Goal: Entertainment & Leisure: Browse casually

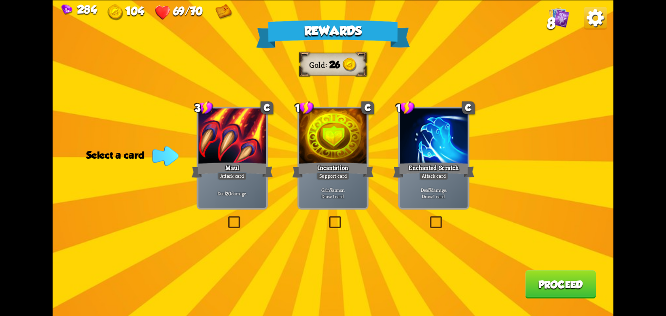
click at [296, 118] on div "Rewards Gold 26 Select a card 3 C Maul Attack card Deal 20 damage. 1 C Incantat…" at bounding box center [333, 158] width 561 height 316
click at [349, 155] on div at bounding box center [333, 136] width 68 height 57
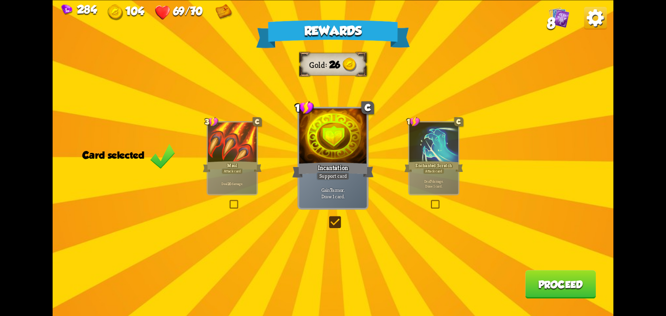
click at [556, 279] on button "Proceed" at bounding box center [560, 284] width 71 height 28
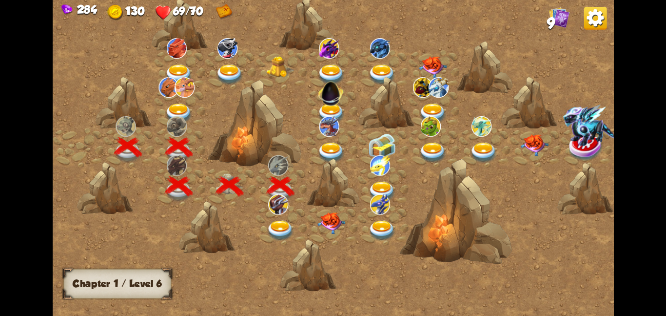
click at [282, 205] on img at bounding box center [278, 203] width 20 height 20
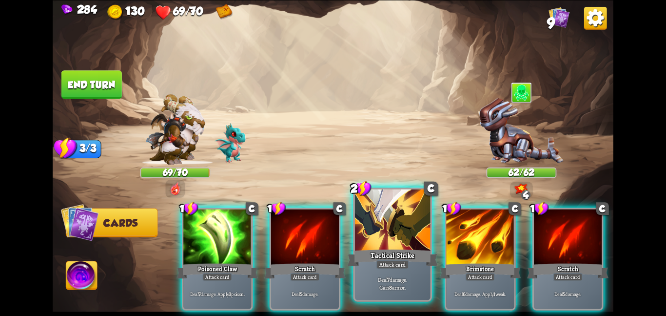
click at [411, 253] on div "Tactical Strike" at bounding box center [392, 257] width 90 height 20
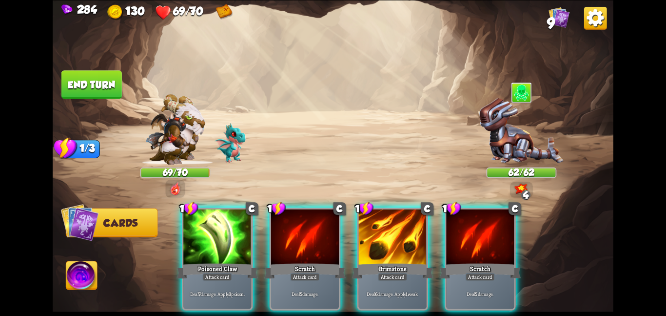
click at [411, 261] on div "Brimstone" at bounding box center [392, 270] width 81 height 18
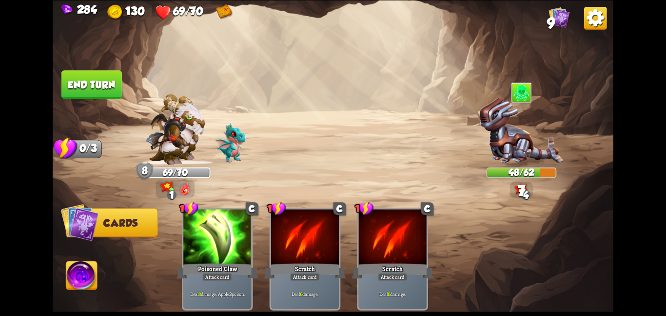
click at [98, 91] on button "End turn" at bounding box center [91, 84] width 62 height 29
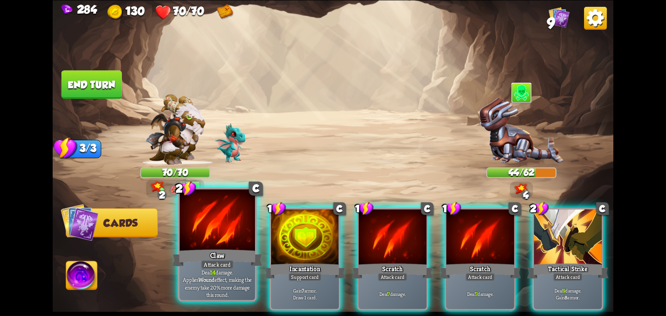
click at [198, 256] on div "Claw" at bounding box center [217, 257] width 90 height 20
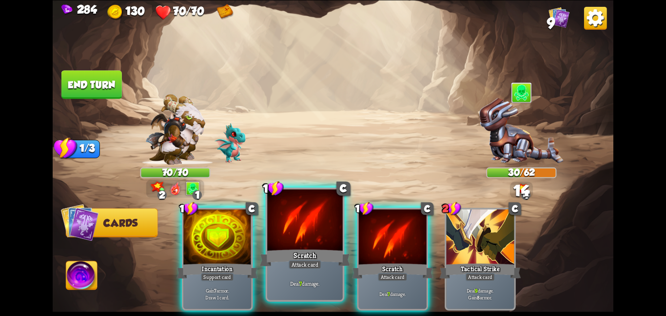
click at [279, 240] on div at bounding box center [305, 220] width 76 height 63
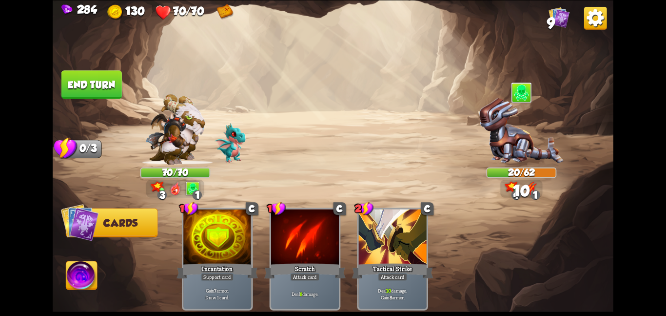
click at [110, 79] on button "End turn" at bounding box center [91, 84] width 60 height 29
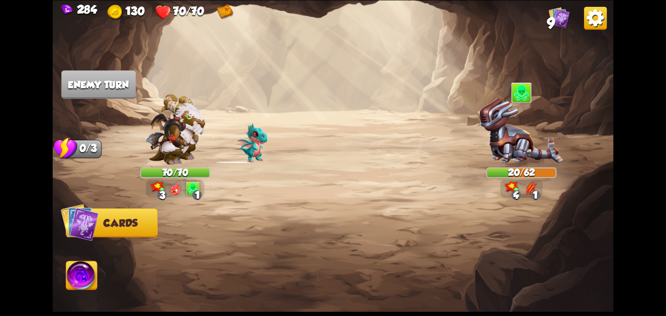
click at [74, 281] on img at bounding box center [81, 277] width 31 height 32
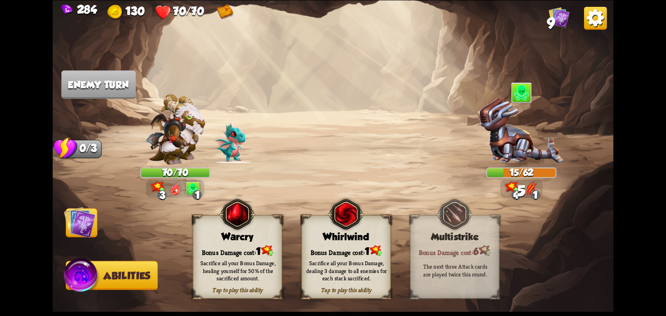
click at [316, 239] on div "Whirlwind" at bounding box center [346, 236] width 89 height 11
click at [83, 224] on img at bounding box center [80, 222] width 32 height 32
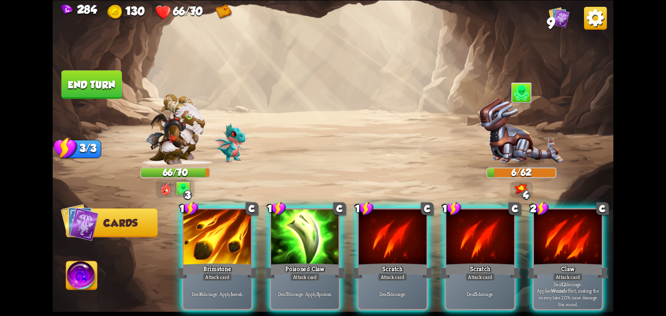
click at [319, 304] on div "1 C Brimstone Attack card Deal 6 damage. Apply 1 weak. 1 C Poisoned Claw Attack…" at bounding box center [389, 245] width 449 height 140
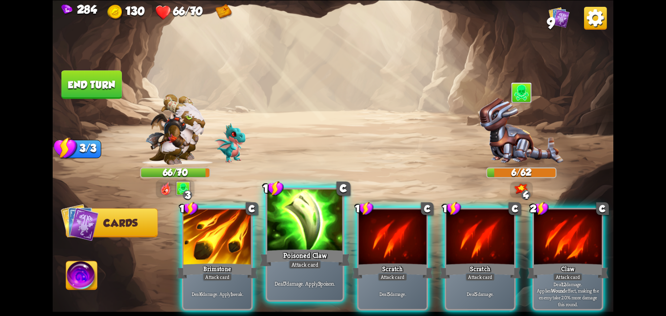
click at [320, 255] on div "Poisoned Claw" at bounding box center [305, 257] width 90 height 20
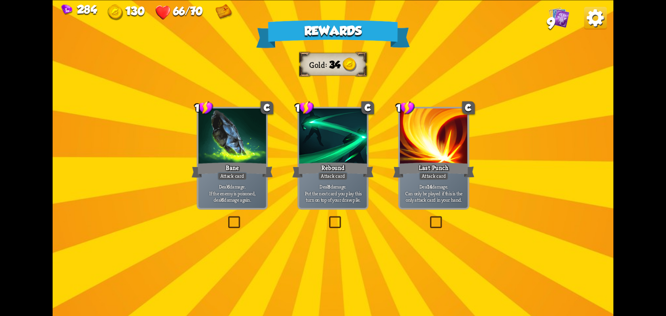
click at [253, 118] on div at bounding box center [232, 136] width 68 height 57
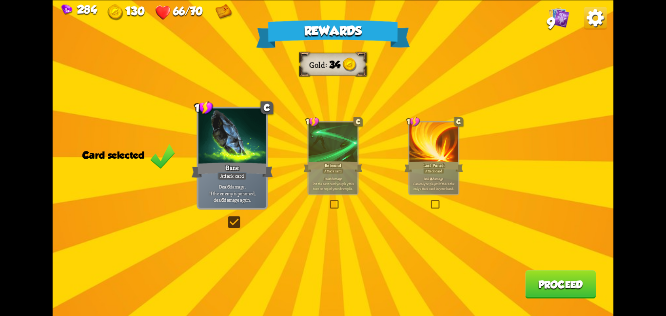
click at [552, 275] on button "Proceed" at bounding box center [560, 284] width 71 height 28
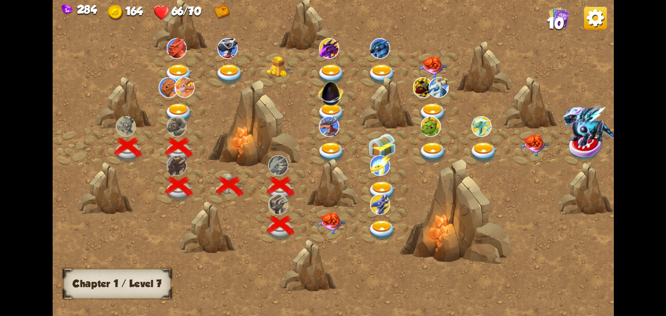
click at [348, 207] on div at bounding box center [332, 224] width 51 height 39
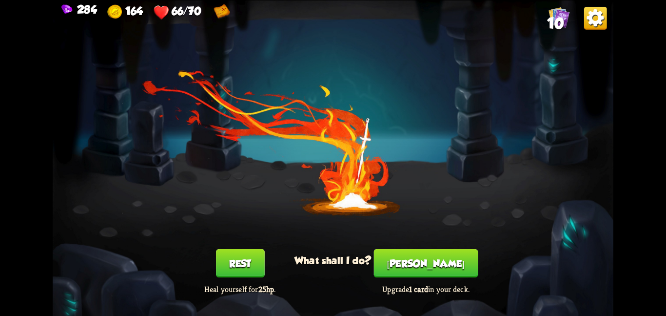
click at [433, 269] on button "[PERSON_NAME]" at bounding box center [426, 263] width 104 height 28
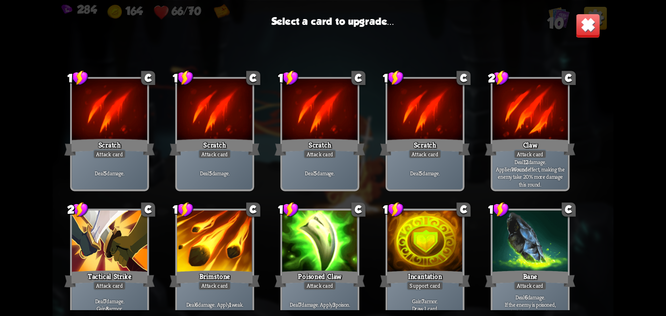
scroll to position [14, 0]
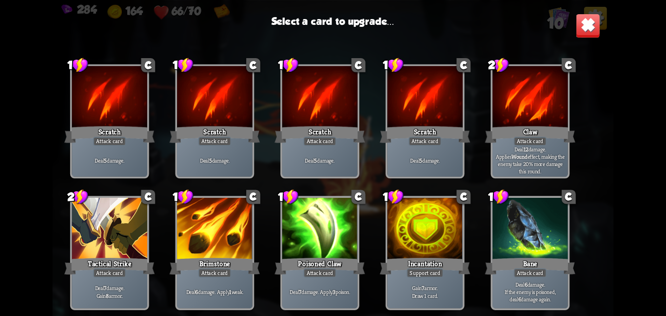
click at [565, 242] on div at bounding box center [531, 229] width 76 height 63
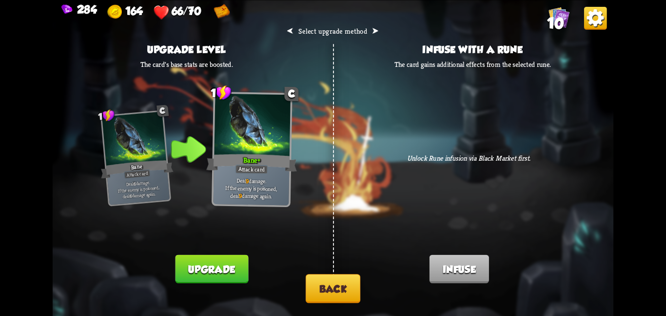
click at [225, 258] on button "Upgrade" at bounding box center [212, 268] width 73 height 28
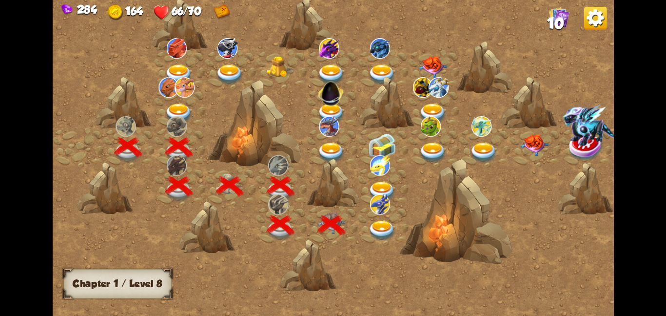
click at [382, 227] on img at bounding box center [382, 230] width 28 height 20
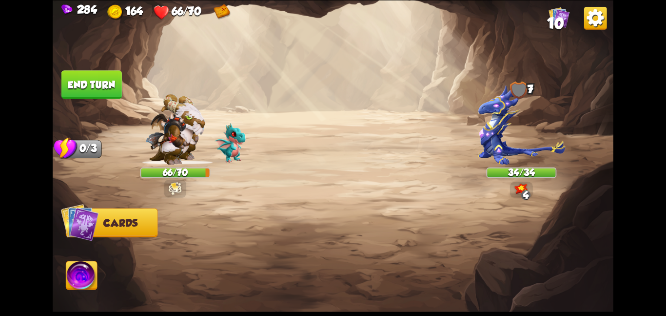
click at [502, 120] on img at bounding box center [333, 158] width 561 height 316
click at [502, 120] on img at bounding box center [521, 124] width 87 height 80
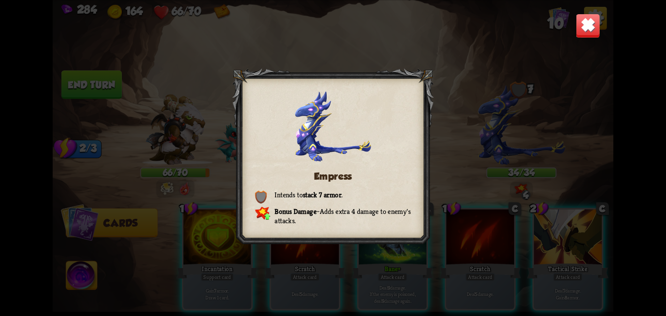
click at [577, 26] on img at bounding box center [588, 25] width 24 height 24
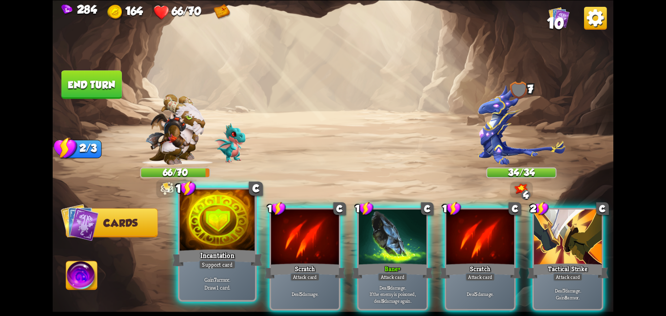
click at [239, 232] on div at bounding box center [217, 220] width 76 height 63
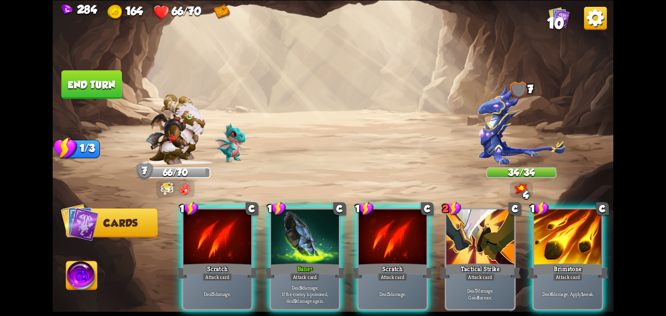
click at [186, 124] on img at bounding box center [175, 129] width 60 height 71
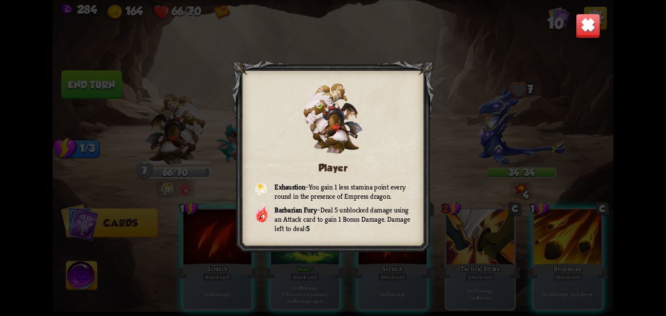
click at [576, 32] on img at bounding box center [588, 25] width 24 height 24
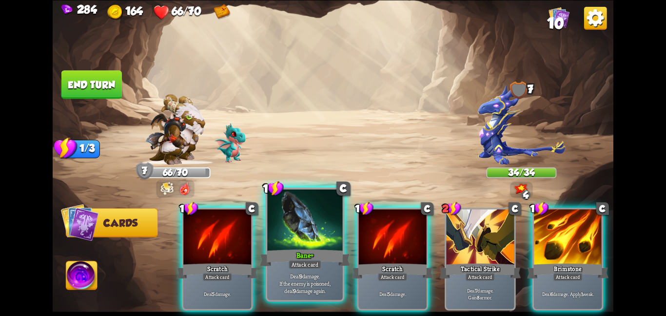
click at [301, 235] on div at bounding box center [305, 220] width 76 height 63
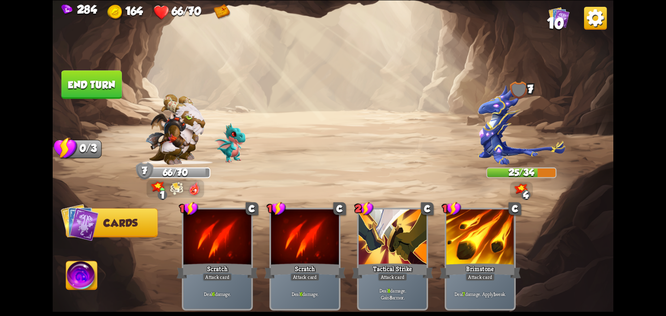
click at [100, 82] on button "End turn" at bounding box center [91, 84] width 60 height 28
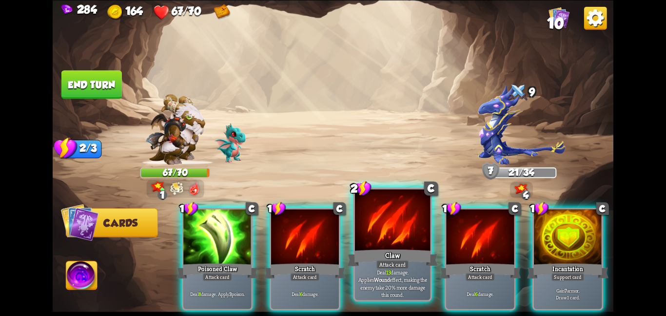
click at [383, 227] on div at bounding box center [393, 220] width 76 height 63
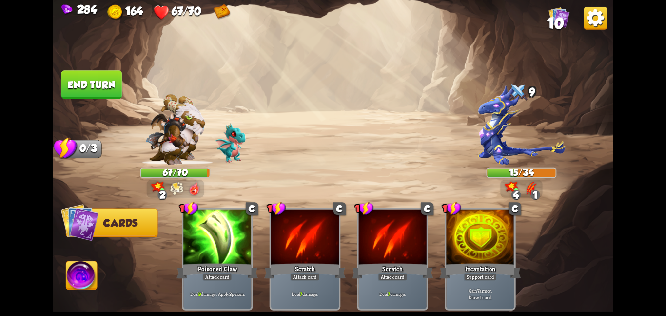
click at [81, 284] on img at bounding box center [81, 277] width 31 height 32
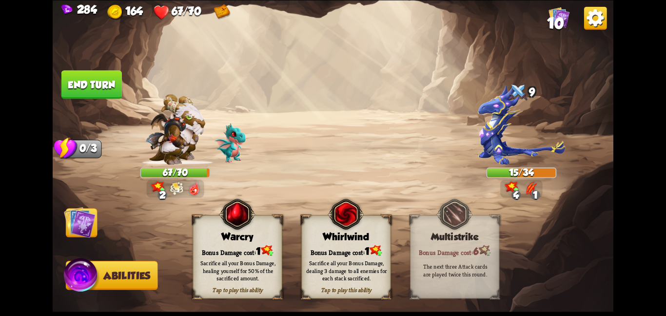
click at [331, 264] on div "Sacrifice all your Bonus Damage, dealing 3 damage to all enemies for each stack…" at bounding box center [346, 270] width 80 height 22
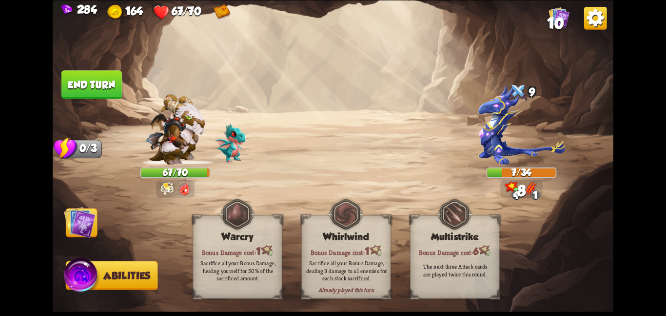
click at [84, 215] on img at bounding box center [80, 222] width 32 height 32
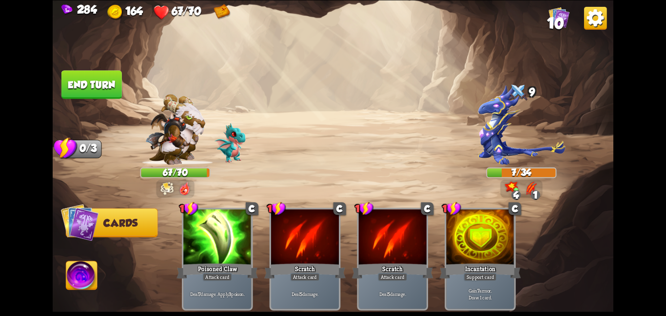
click at [97, 111] on img at bounding box center [333, 158] width 561 height 316
click at [109, 90] on button "End turn" at bounding box center [91, 84] width 61 height 29
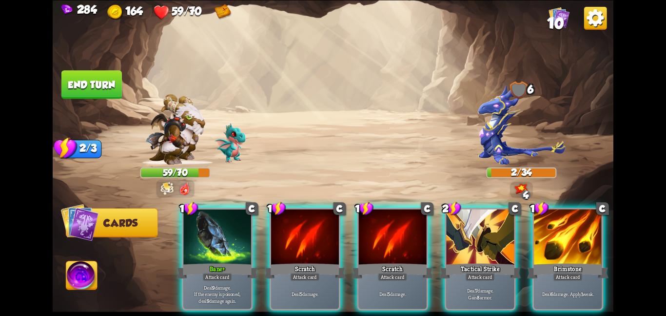
click at [73, 79] on button "End turn" at bounding box center [91, 84] width 60 height 28
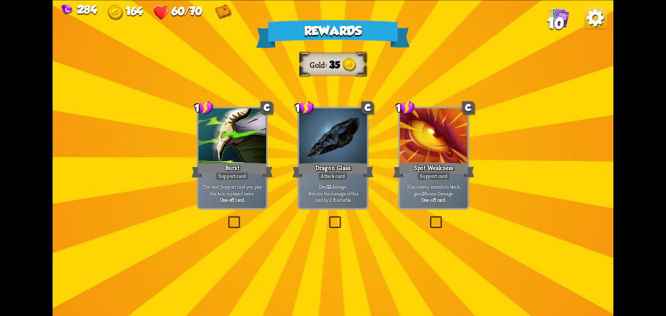
click at [339, 104] on div "Rewards Gold 35 Select a card 1 C Burst Support card The next Support card you …" at bounding box center [333, 158] width 561 height 316
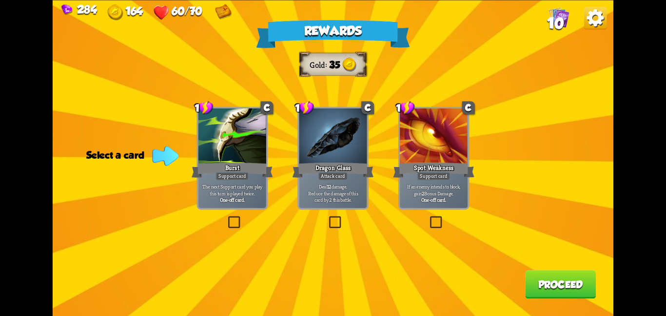
click at [345, 126] on div at bounding box center [333, 136] width 68 height 57
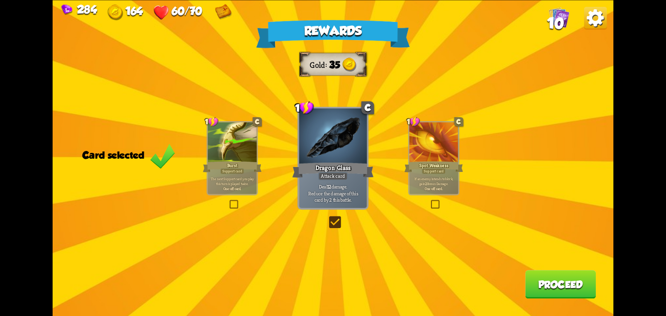
click at [531, 285] on button "Proceed" at bounding box center [560, 284] width 71 height 28
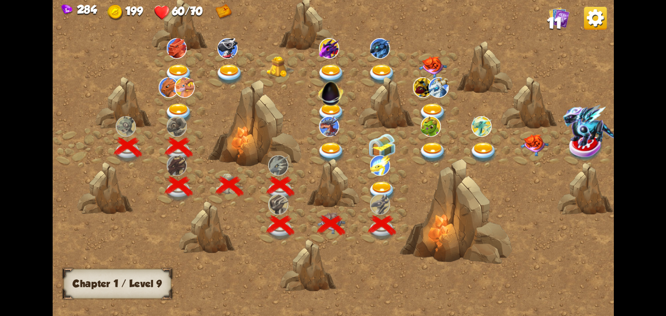
click at [383, 171] on img at bounding box center [380, 165] width 20 height 20
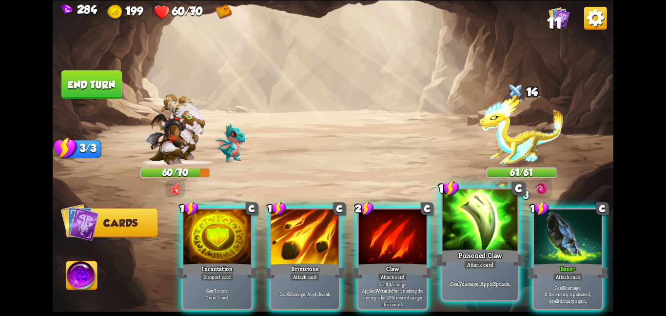
click at [465, 221] on div at bounding box center [481, 220] width 76 height 63
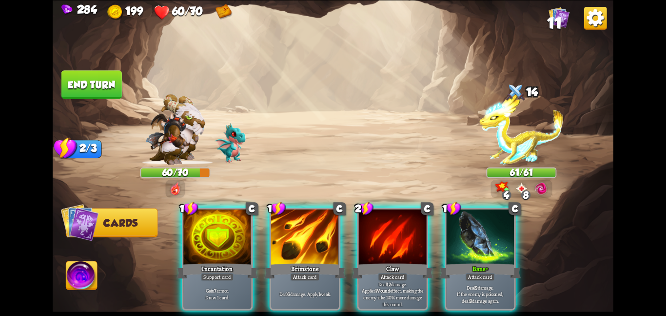
click at [465, 221] on div at bounding box center [480, 237] width 68 height 57
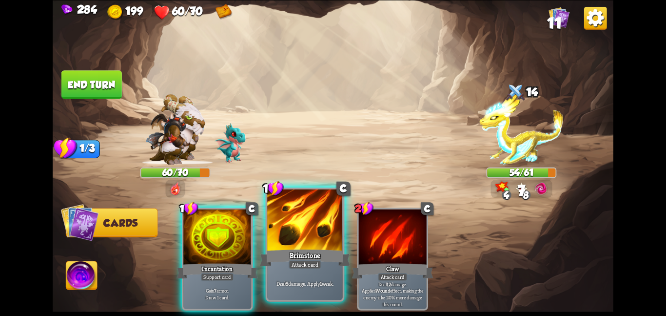
click at [309, 239] on div at bounding box center [305, 220] width 76 height 63
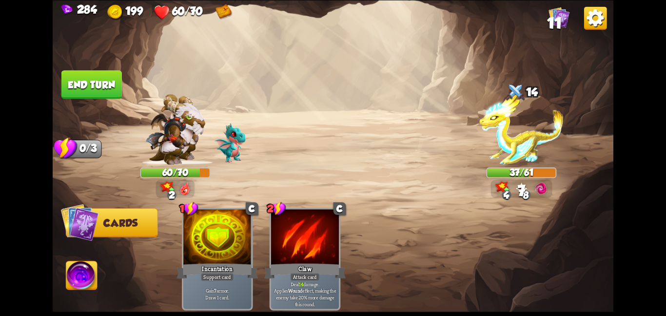
click at [76, 79] on button "End turn" at bounding box center [91, 84] width 62 height 29
